Goal: Task Accomplishment & Management: Complete application form

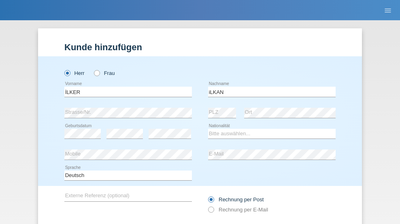
type input "iLKAN"
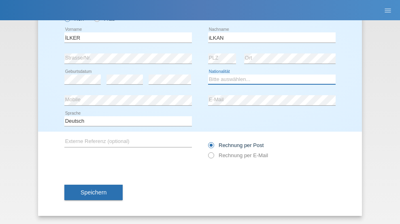
select select "TR"
select select "C"
select select "11"
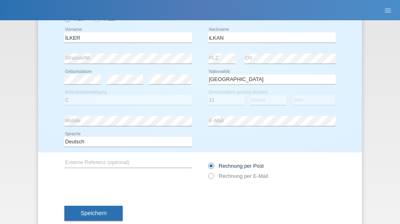
select select "07"
select select "2021"
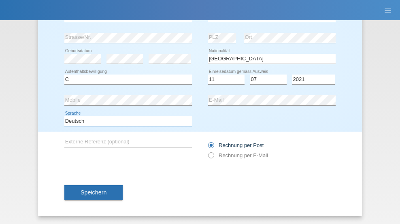
select select "en"
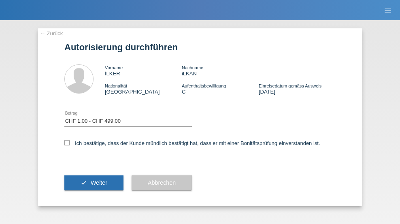
select select "1"
checkbox input "true"
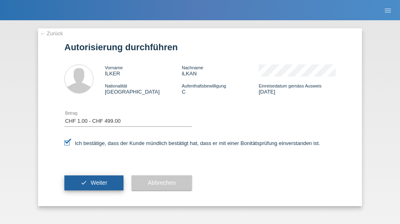
click at [94, 182] on span "Weiter" at bounding box center [99, 182] width 17 height 6
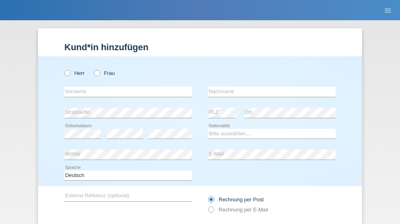
radio input "true"
click at [125, 87] on input "text" at bounding box center [127, 92] width 127 height 10
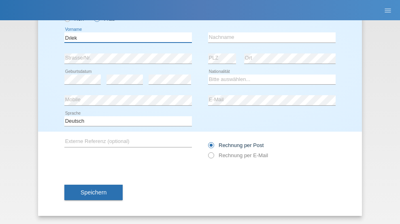
type input "Dılek"
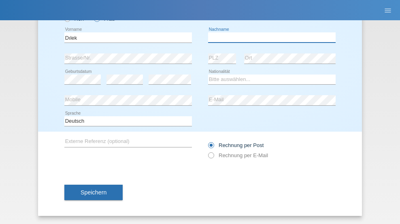
click at [269, 37] on input "text" at bounding box center [271, 37] width 127 height 10
type input "Ilkan"
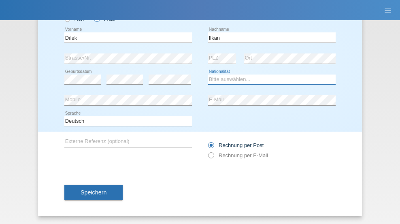
select select "TR"
select select "C"
select select "25"
select select "08"
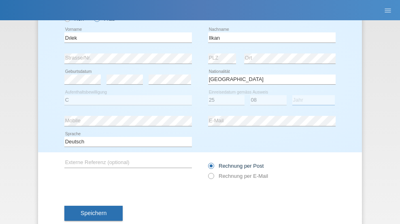
select select "2021"
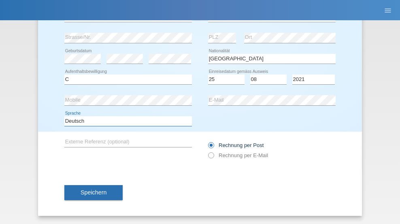
select select "en"
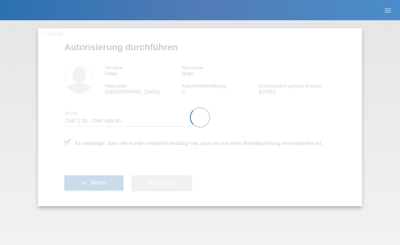
select select "1"
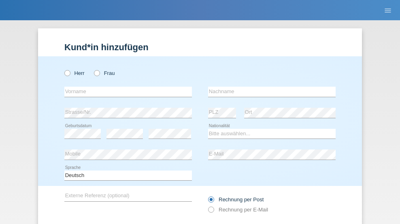
radio input "true"
click at [125, 87] on input "text" at bounding box center [127, 92] width 127 height 10
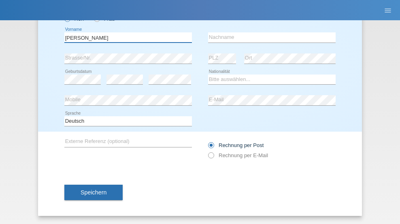
type input "David"
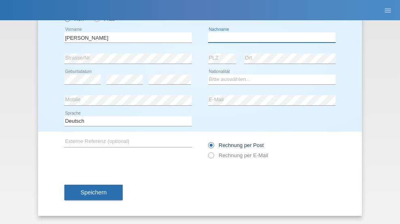
click at [269, 37] on input "text" at bounding box center [271, 37] width 127 height 10
type input "Amaral"
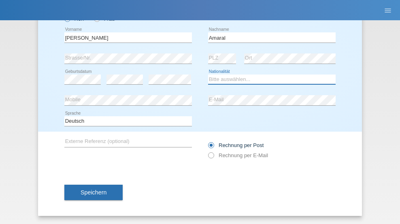
select select "PT"
select select "C"
select select "06"
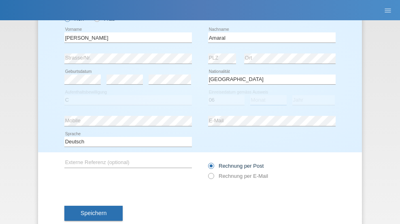
select select "07"
select select "2019"
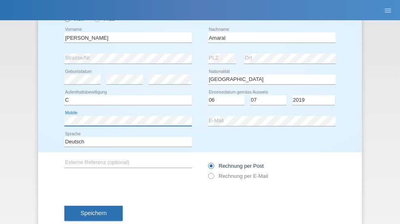
scroll to position [75, 0]
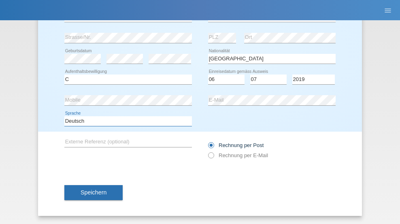
select select "en"
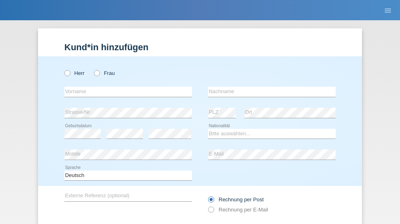
radio input "true"
click at [125, 87] on input "text" at bounding box center [127, 92] width 127 height 10
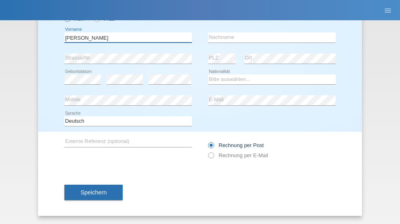
type input "[PERSON_NAME]"
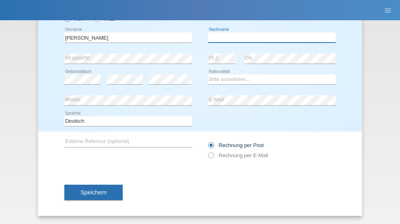
click at [269, 37] on input "text" at bounding box center [271, 37] width 127 height 10
type input "[PERSON_NAME]"
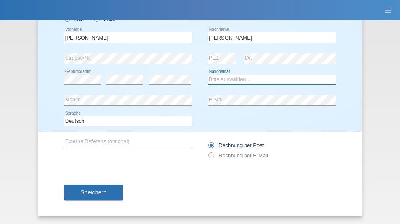
select select "DE"
select select "C"
select select "05"
select select "04"
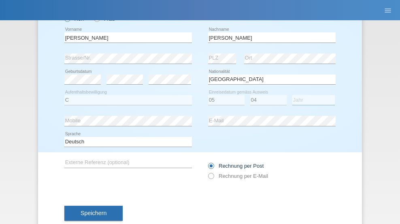
select select "2021"
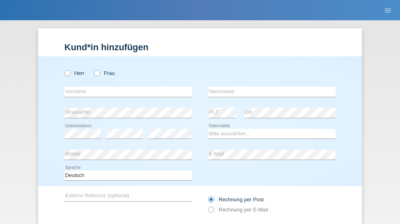
radio input "true"
click at [125, 87] on input "text" at bounding box center [127, 92] width 127 height 10
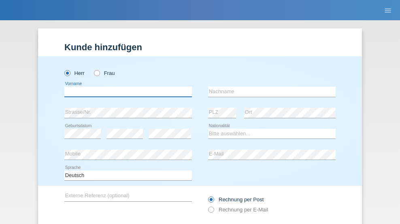
scroll to position [54, 0]
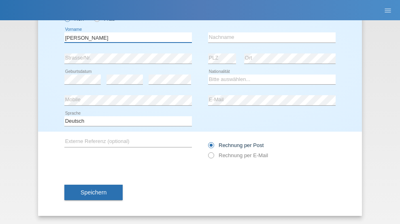
type input "Schumacher"
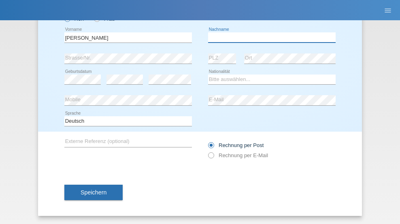
click at [269, 37] on input "text" at bounding box center [271, 37] width 127 height 10
type input "Christian"
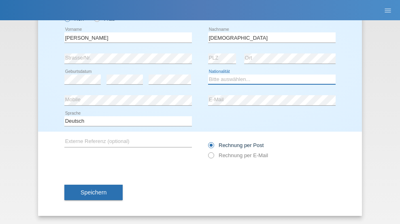
select select "CH"
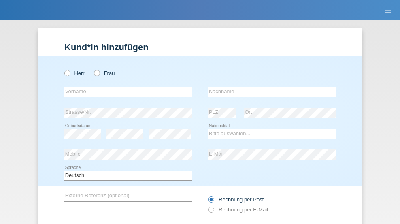
radio input "true"
click at [125, 87] on input "text" at bounding box center [127, 92] width 127 height 10
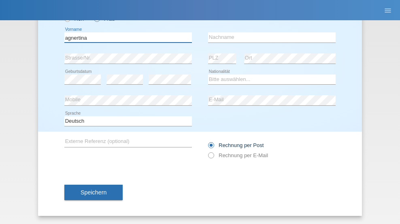
type input "agnertina"
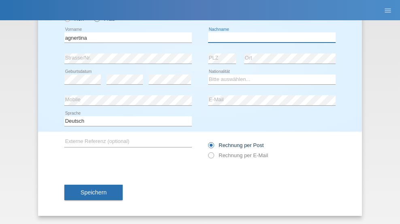
click at [269, 37] on input "text" at bounding box center [271, 37] width 127 height 10
type input "noshaj"
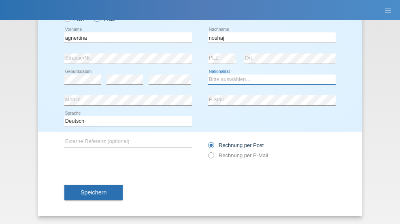
select select "NL"
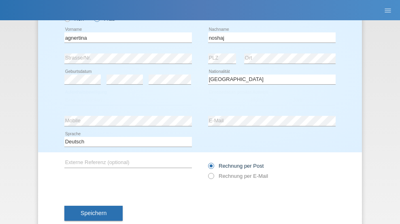
select select "C"
select select "01"
select select "08"
select select "2021"
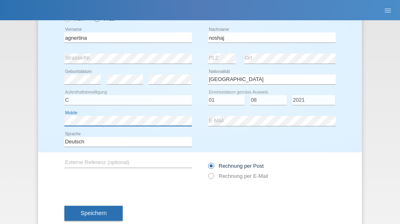
scroll to position [75, 0]
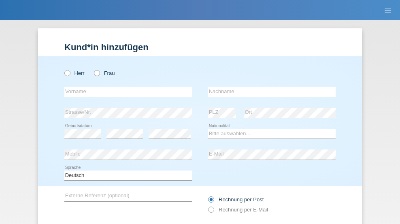
radio input "true"
click at [125, 87] on input "text" at bounding box center [127, 92] width 127 height 10
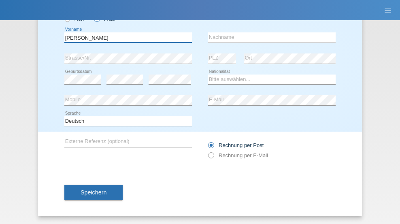
type input "[PERSON_NAME]"
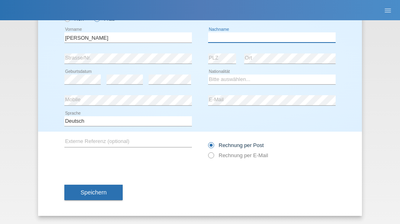
click at [269, 37] on input "text" at bounding box center [271, 37] width 127 height 10
type input "Pinzo"
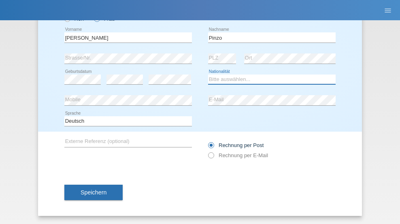
select select "CH"
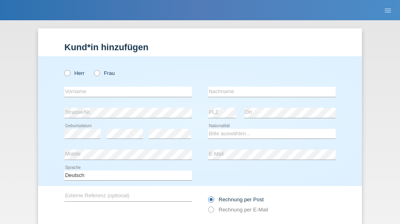
radio input "true"
click at [125, 87] on input "text" at bounding box center [127, 92] width 127 height 10
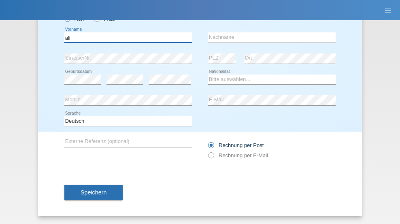
type input "ali"
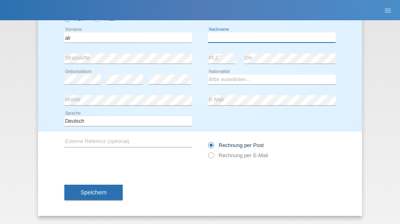
click at [269, 37] on input "text" at bounding box center [271, 37] width 127 height 10
type input "Amini"
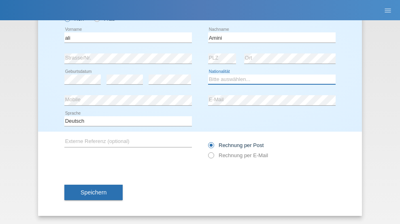
select select "AF"
select select "C"
select select "18"
select select "08"
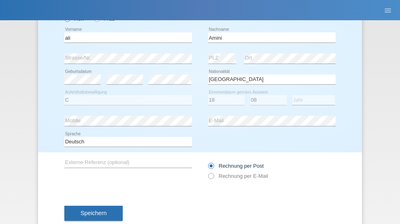
select select "2015"
